Goal: Information Seeking & Learning: Learn about a topic

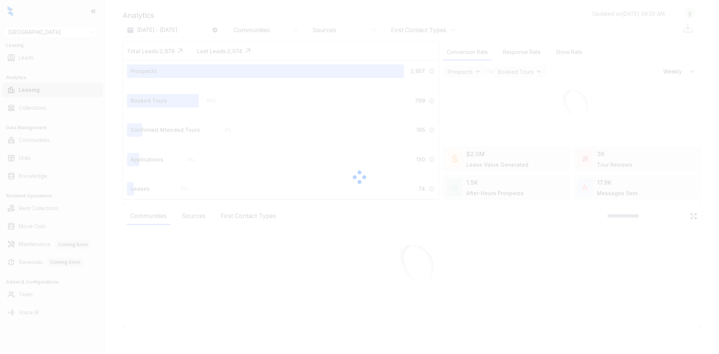
select select "******"
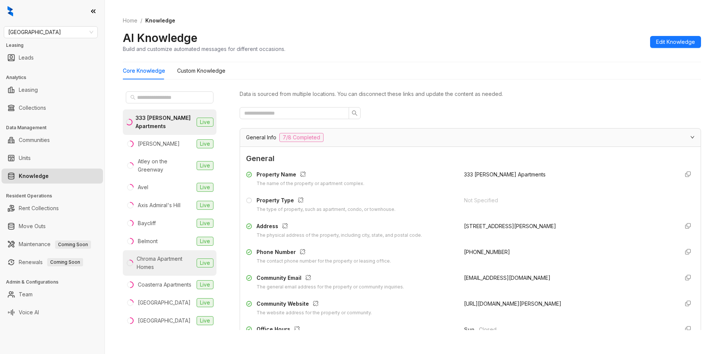
click at [162, 255] on div "Chroma Apartment Homes" at bounding box center [165, 263] width 57 height 16
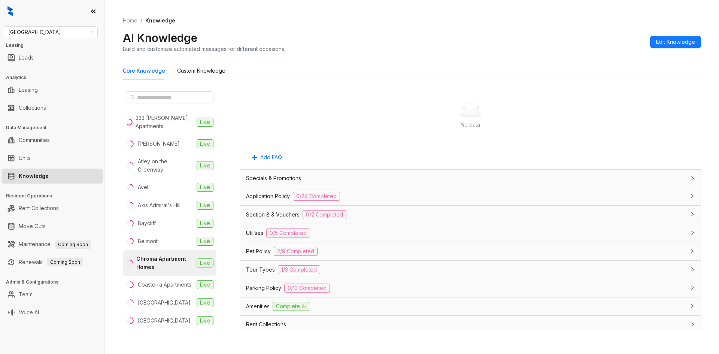
scroll to position [412, 0]
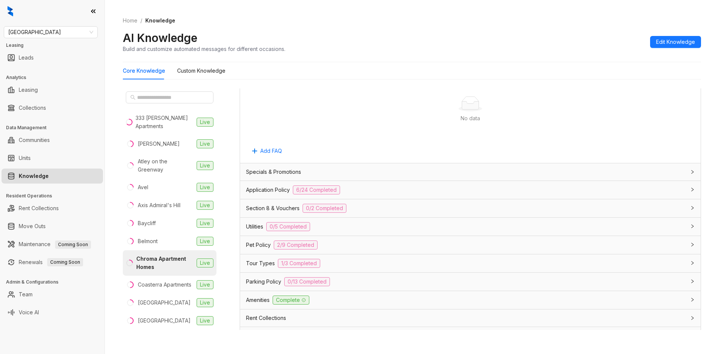
click at [263, 174] on span "Specials & Promotions" at bounding box center [273, 172] width 55 height 8
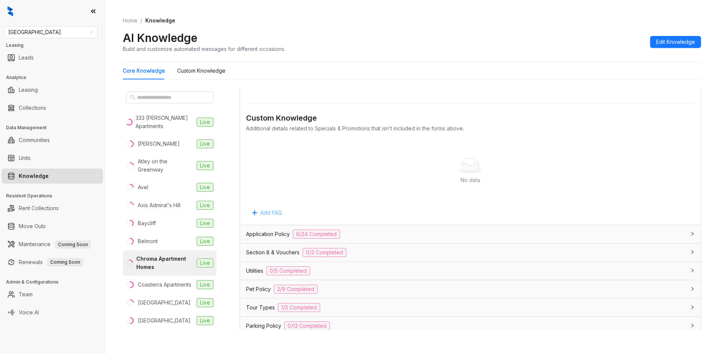
scroll to position [599, 0]
click at [262, 232] on span "Application Policy" at bounding box center [268, 232] width 44 height 8
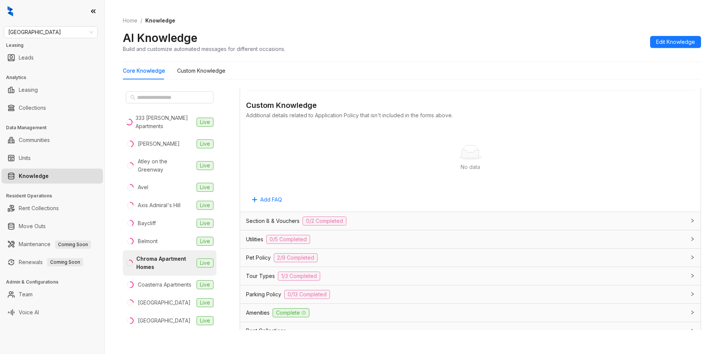
click at [273, 216] on div "Section 8 & Vouchers 0/2 Completed" at bounding box center [470, 221] width 460 height 18
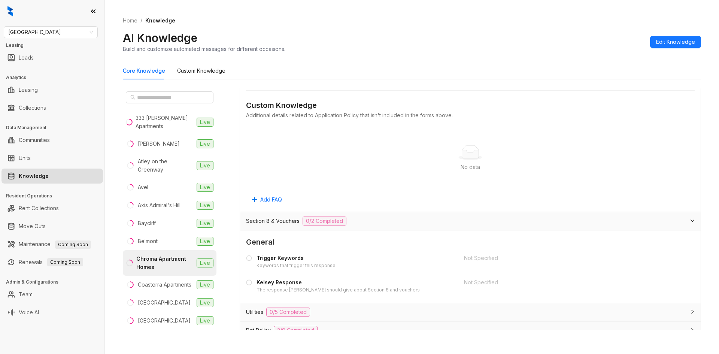
click at [273, 216] on div "Section 8 & Vouchers 0/2 Completed" at bounding box center [470, 221] width 460 height 18
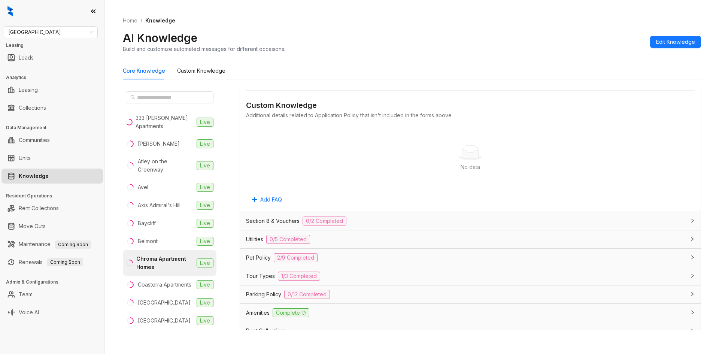
click at [261, 238] on span "Utilities" at bounding box center [254, 239] width 17 height 8
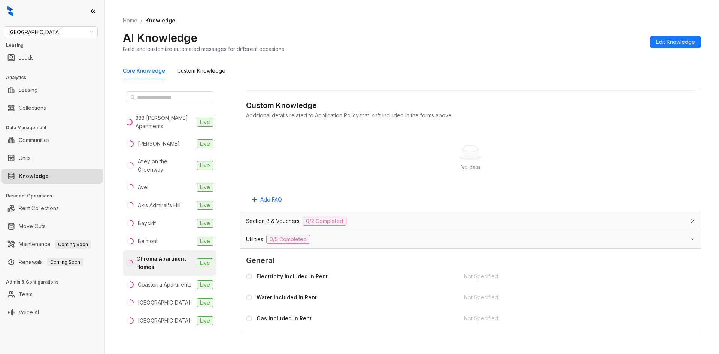
click at [261, 238] on span "Utilities" at bounding box center [254, 239] width 17 height 8
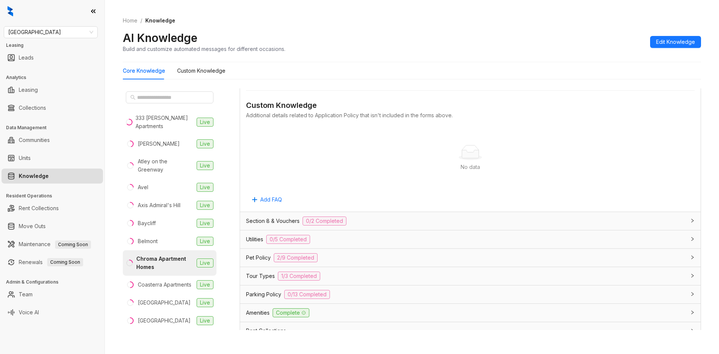
click at [261, 238] on span "Utilities" at bounding box center [254, 239] width 17 height 8
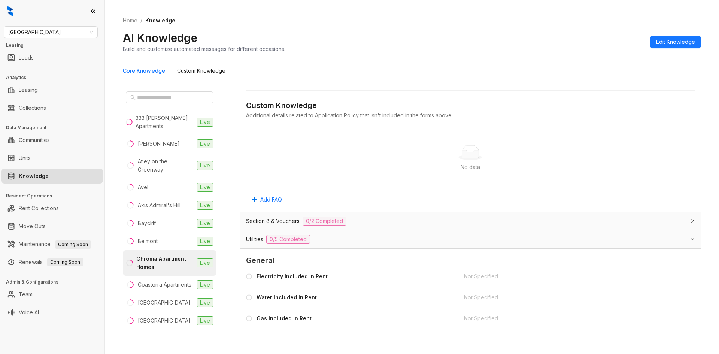
click at [261, 237] on span "Utilities" at bounding box center [254, 239] width 17 height 8
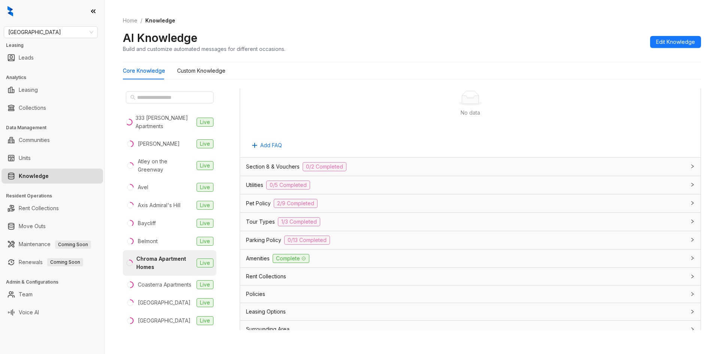
scroll to position [1635, 0]
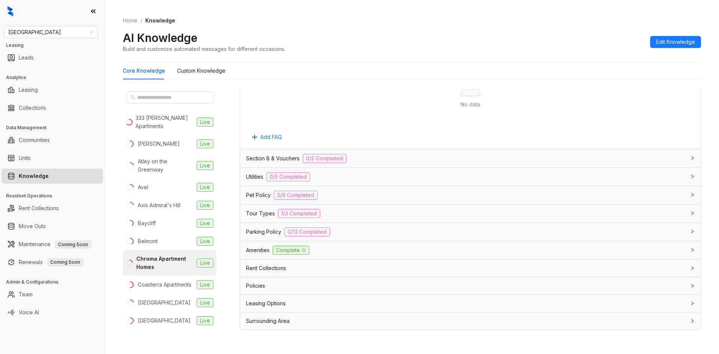
click at [253, 289] on span "Policies" at bounding box center [255, 285] width 19 height 8
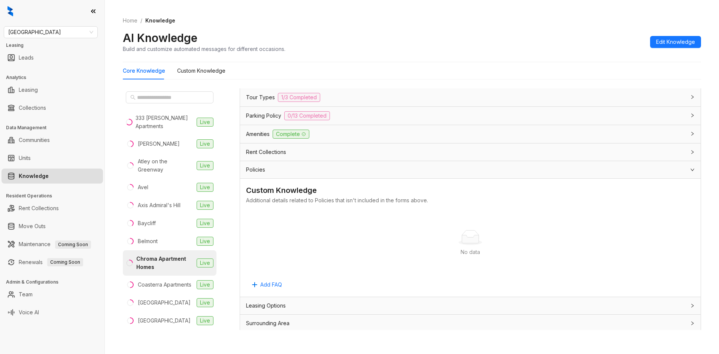
scroll to position [1753, 0]
click at [254, 306] on span "Leasing Options" at bounding box center [266, 303] width 40 height 8
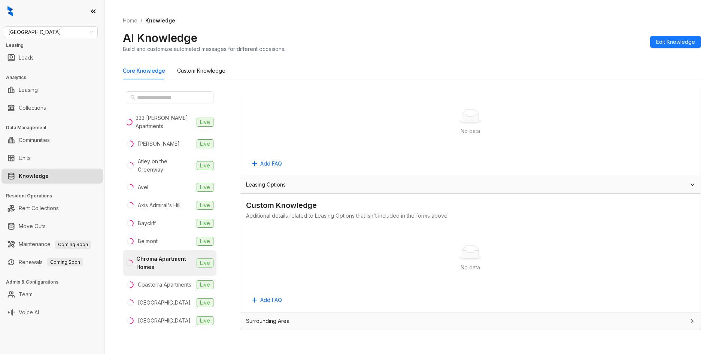
scroll to position [24, 0]
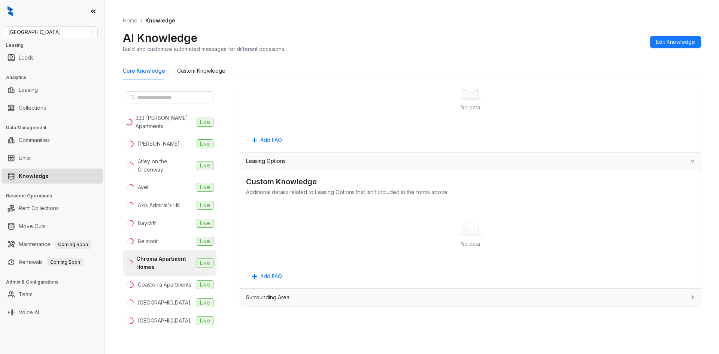
click at [260, 300] on span "Surrounding Area" at bounding box center [267, 297] width 43 height 8
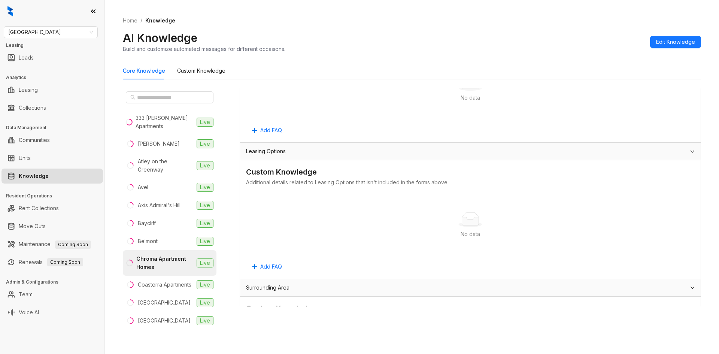
scroll to position [1909, 0]
